Goal: Find contact information: Obtain details needed to contact an individual or organization

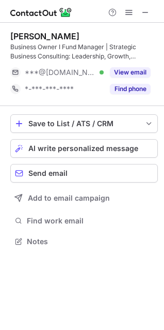
scroll to position [234, 164]
click at [148, 9] on span at bounding box center [146, 12] width 8 height 8
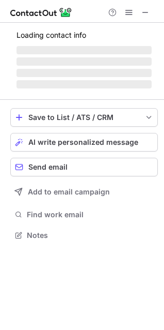
scroll to position [251, 164]
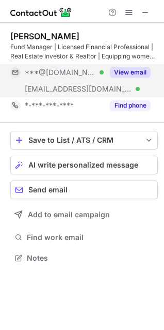
click at [147, 73] on button "View email" at bounding box center [130, 72] width 41 height 10
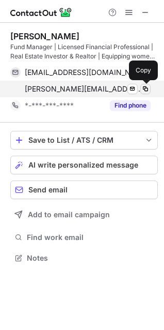
click at [145, 89] on span at bounding box center [146, 89] width 8 height 8
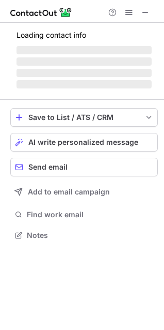
scroll to position [225, 164]
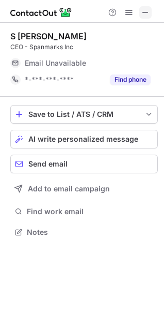
click at [150, 14] on button at bounding box center [146, 12] width 12 height 12
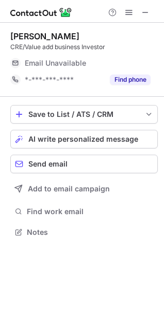
scroll to position [225, 164]
click at [146, 13] on span at bounding box center [146, 12] width 8 height 8
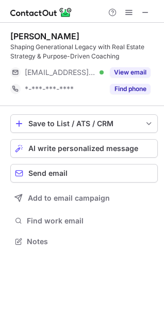
scroll to position [234, 164]
click at [148, 10] on span at bounding box center [146, 12] width 8 height 8
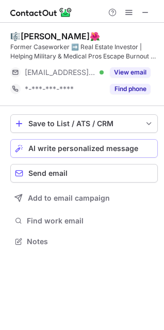
scroll to position [234, 164]
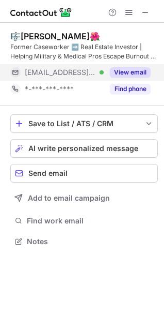
click at [128, 70] on button "View email" at bounding box center [130, 72] width 41 height 10
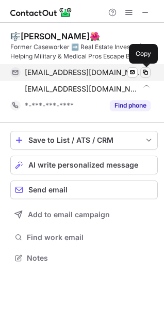
click at [145, 75] on span at bounding box center [146, 72] width 8 height 8
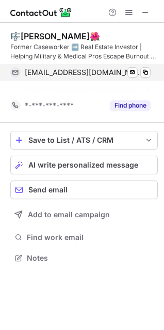
scroll to position [234, 164]
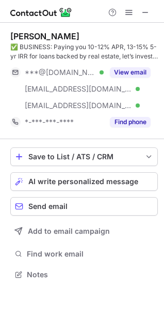
scroll to position [267, 164]
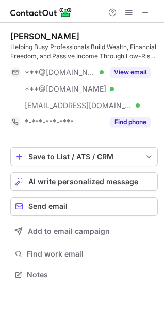
scroll to position [267, 164]
